Goal: Submit feedback/report problem: Submit feedback/report problem

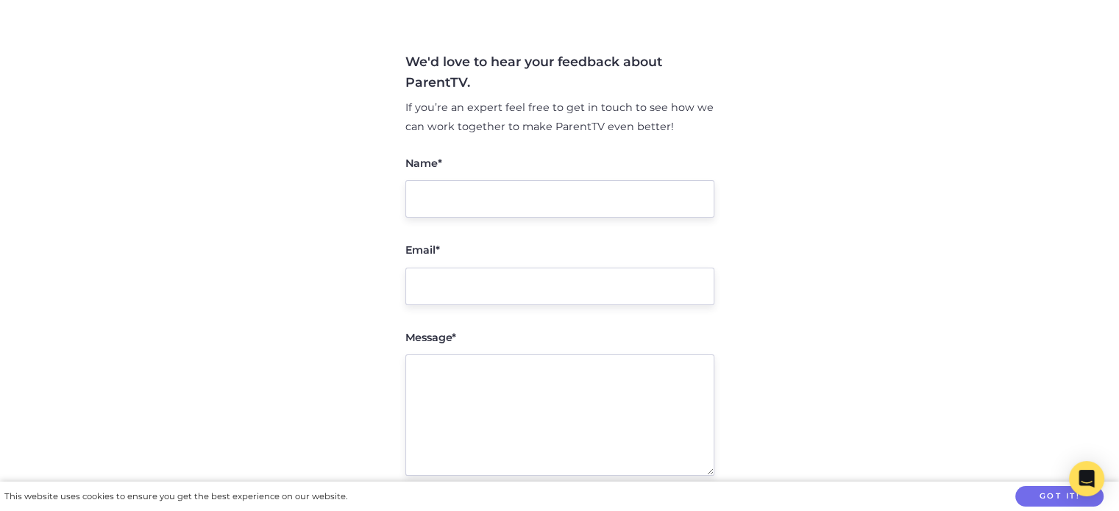
scroll to position [221, 0]
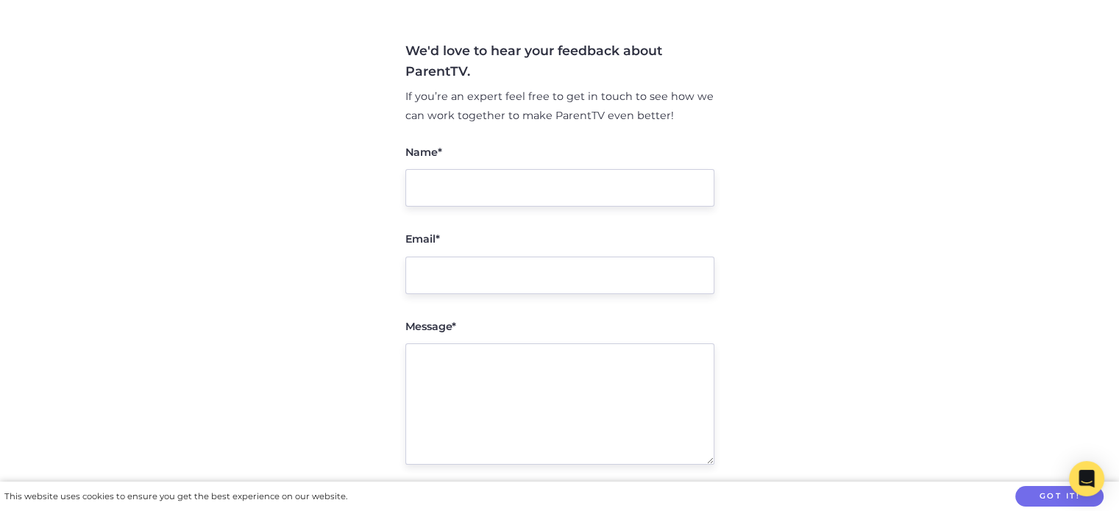
click at [434, 191] on input "Name*" at bounding box center [559, 188] width 309 height 38
type input "Ten Baler"
click at [437, 274] on input "Email*" at bounding box center [559, 276] width 309 height 38
type input "[EMAIL_ADDRESS][DOMAIN_NAME]"
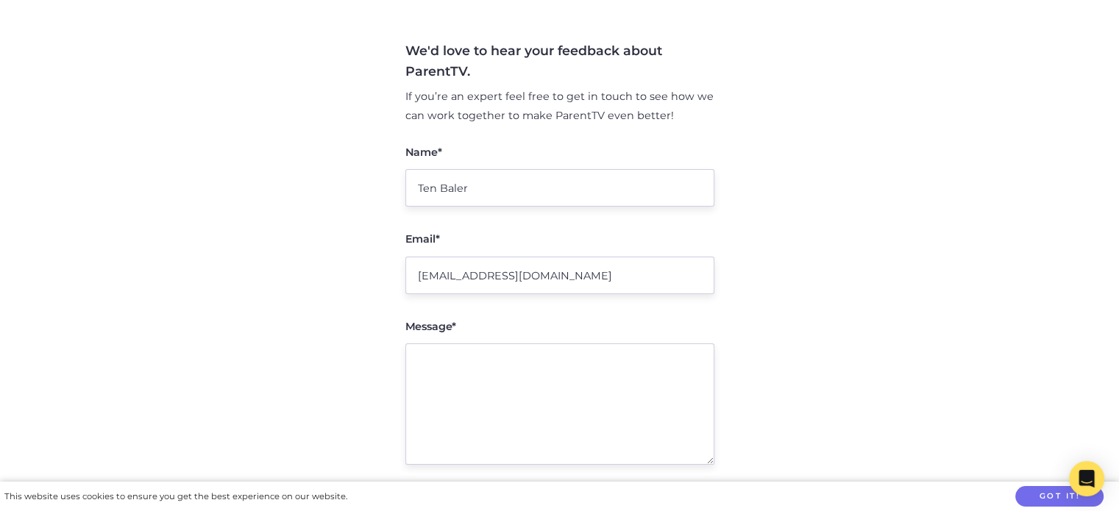
click at [421, 361] on textarea "Message*" at bounding box center [559, 404] width 309 height 121
click at [419, 360] on textarea "Message*" at bounding box center [559, 404] width 309 height 121
type textarea "I"
type textarea "i"
type textarea "h"
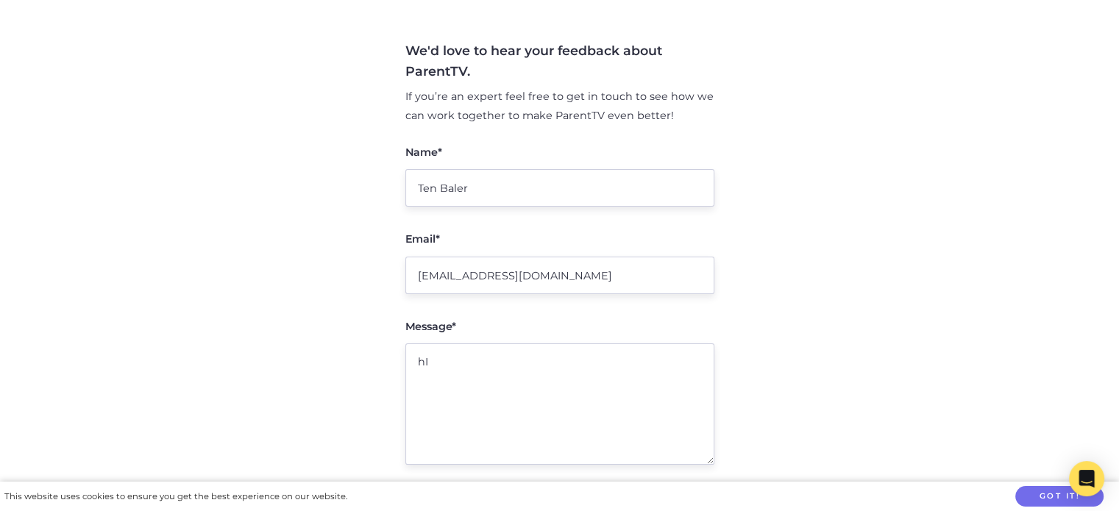
type textarea "h"
click at [491, 374] on textarea "Hi, we received" at bounding box center [559, 404] width 309 height 121
paste textarea "We received your tax invoice, can you please confirm your bank details in order…"
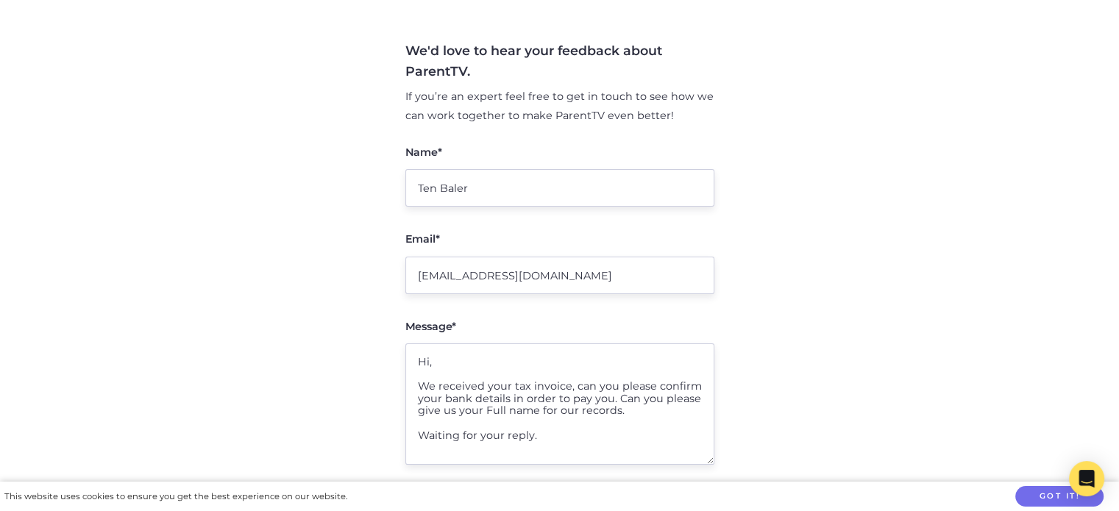
click at [567, 389] on textarea "Hi, We received your tax invoice, can you please confirm your bank details in o…" at bounding box center [559, 404] width 309 height 121
click at [545, 438] on textarea "Hi, We received your tax invoice INV-0679 $1760.00, can you please confirm your…" at bounding box center [559, 404] width 309 height 121
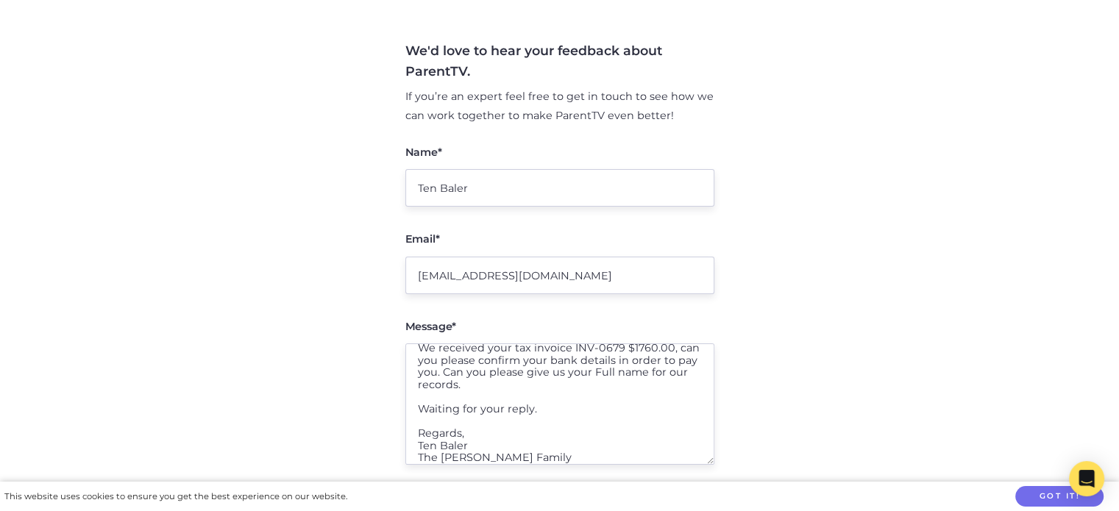
scroll to position [50, 0]
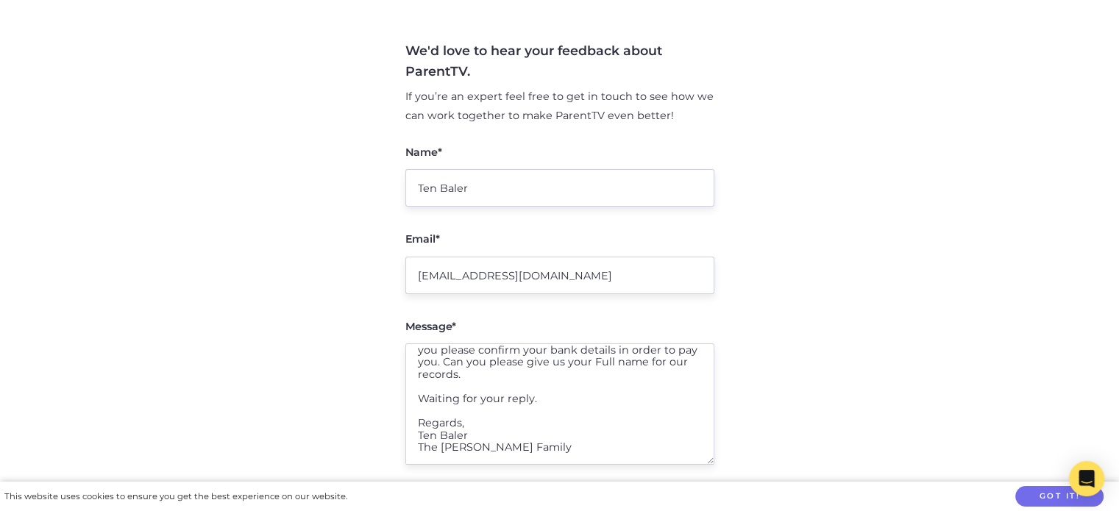
click at [524, 449] on textarea "Hi, We received your tax invoice INV-0679 $1760.00, can you please confirm your…" at bounding box center [559, 404] width 309 height 121
type textarea "Hi, We received your tax invoice INV-0679 $1760.00, can you please confirm your…"
click at [1052, 494] on button "Got it!" at bounding box center [1059, 496] width 88 height 21
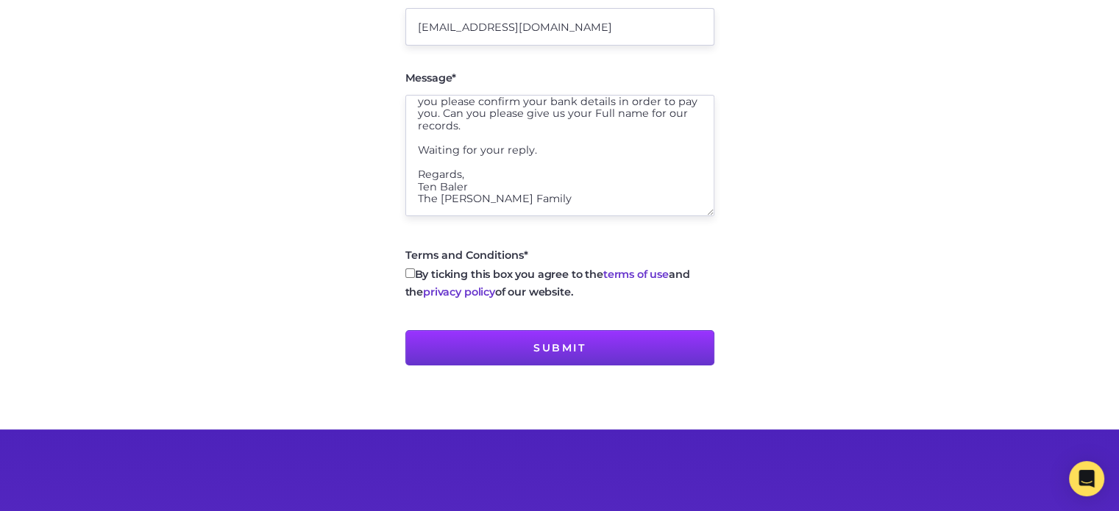
scroll to position [515, 0]
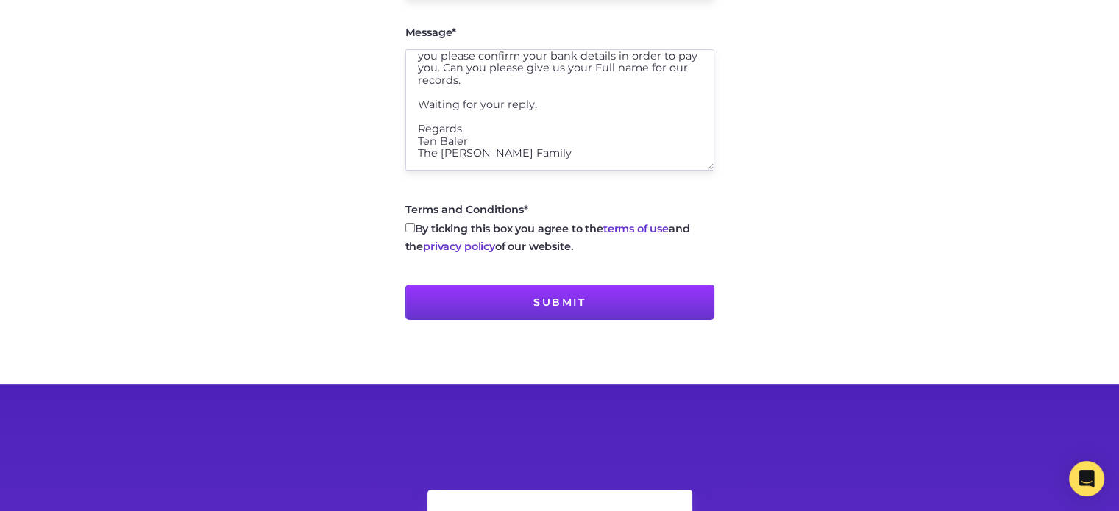
click at [409, 229] on input "By ticking this box you agree to the terms of use and the privacy policy of our…" at bounding box center [410, 228] width 10 height 10
checkbox input "true"
click at [535, 301] on input "Submit" at bounding box center [559, 302] width 309 height 35
type input "Sending message..."
type input "Submit"
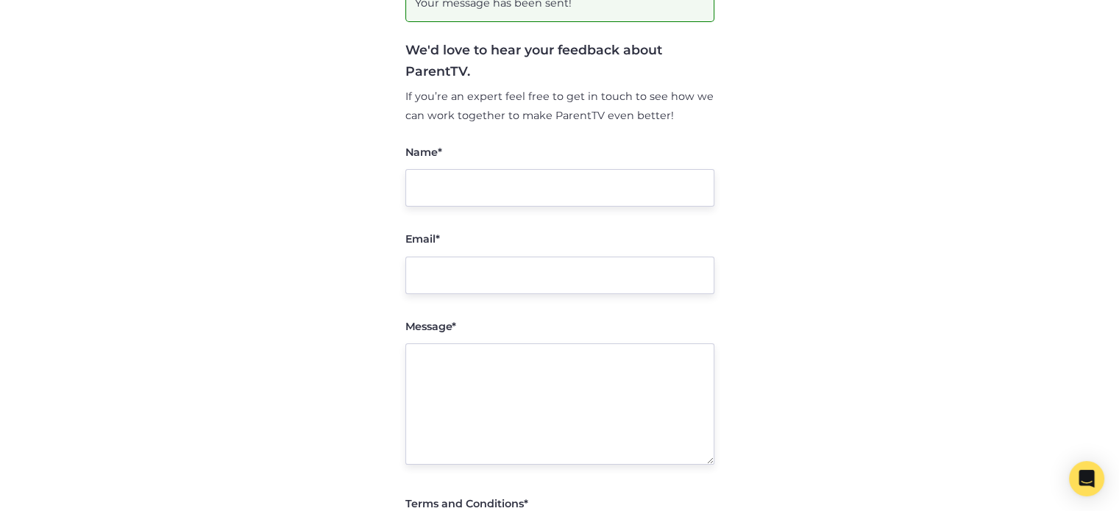
scroll to position [0, 0]
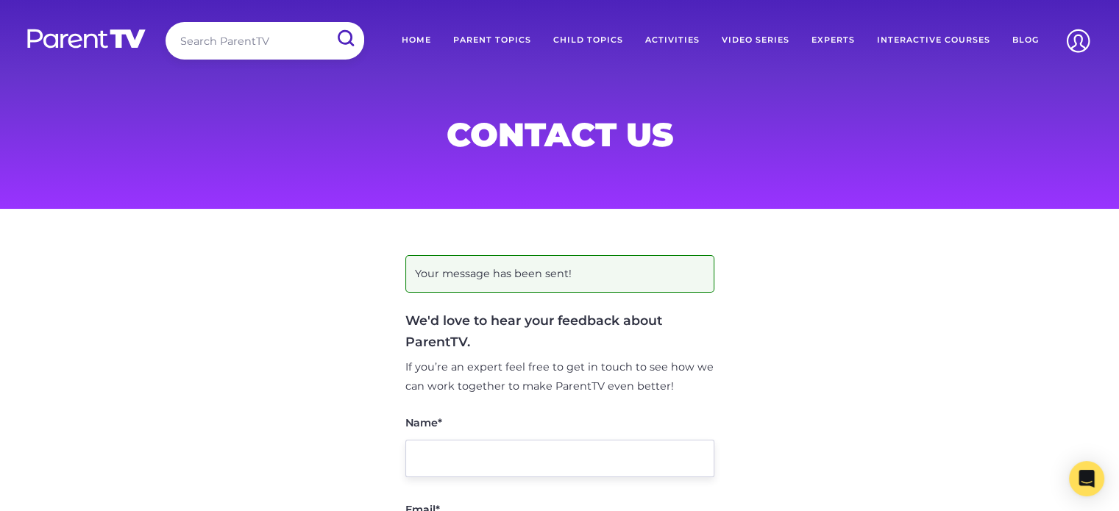
click at [417, 40] on link "Home" at bounding box center [416, 40] width 51 height 37
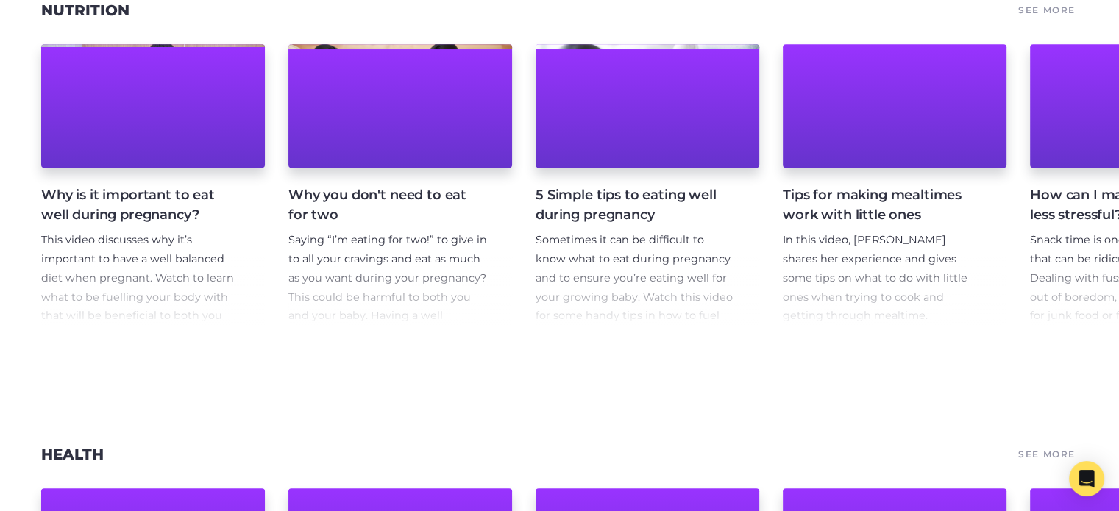
scroll to position [6914, 0]
